Goal: Task Accomplishment & Management: Manage account settings

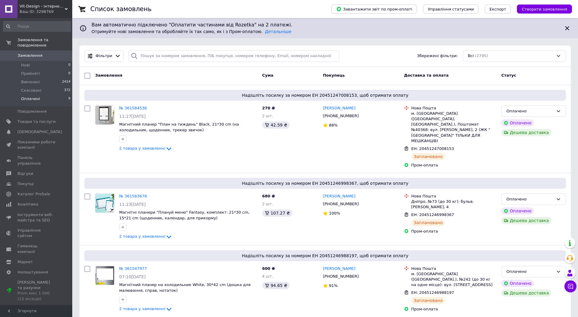
click at [22, 101] on span "Оплачені" at bounding box center [30, 98] width 19 height 5
click at [41, 133] on span "[DEMOGRAPHIC_DATA]" at bounding box center [36, 131] width 38 height 5
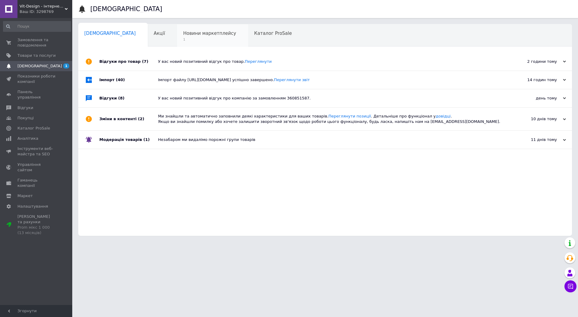
click at [212, 32] on div "Новини маркетплейсу 1" at bounding box center [212, 35] width 71 height 23
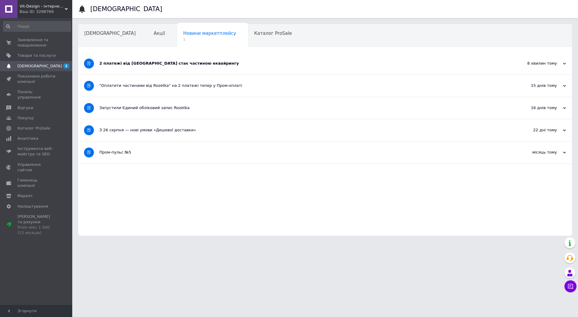
click at [173, 67] on div "2 платежі від Rozetka стає частиною еквайрингу" at bounding box center [302, 64] width 406 height 22
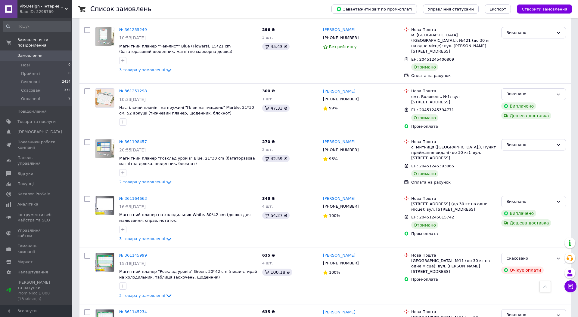
scroll to position [549, 0]
click at [32, 99] on span "Оплачені" at bounding box center [30, 98] width 19 height 5
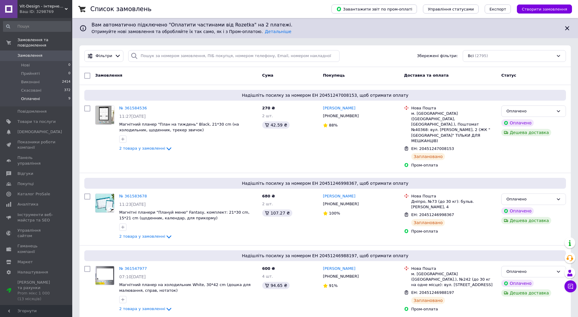
click at [35, 101] on span "Оплачені" at bounding box center [30, 98] width 19 height 5
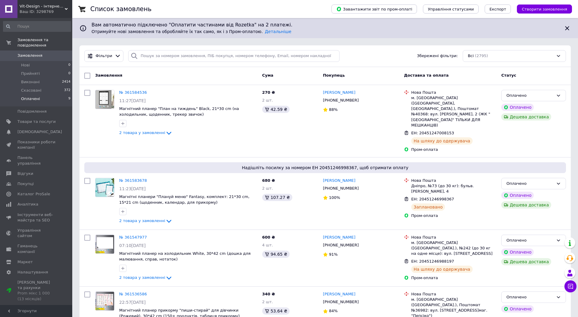
click at [26, 100] on span "Оплачені" at bounding box center [30, 98] width 19 height 5
